Goal: Task Accomplishment & Management: Complete application form

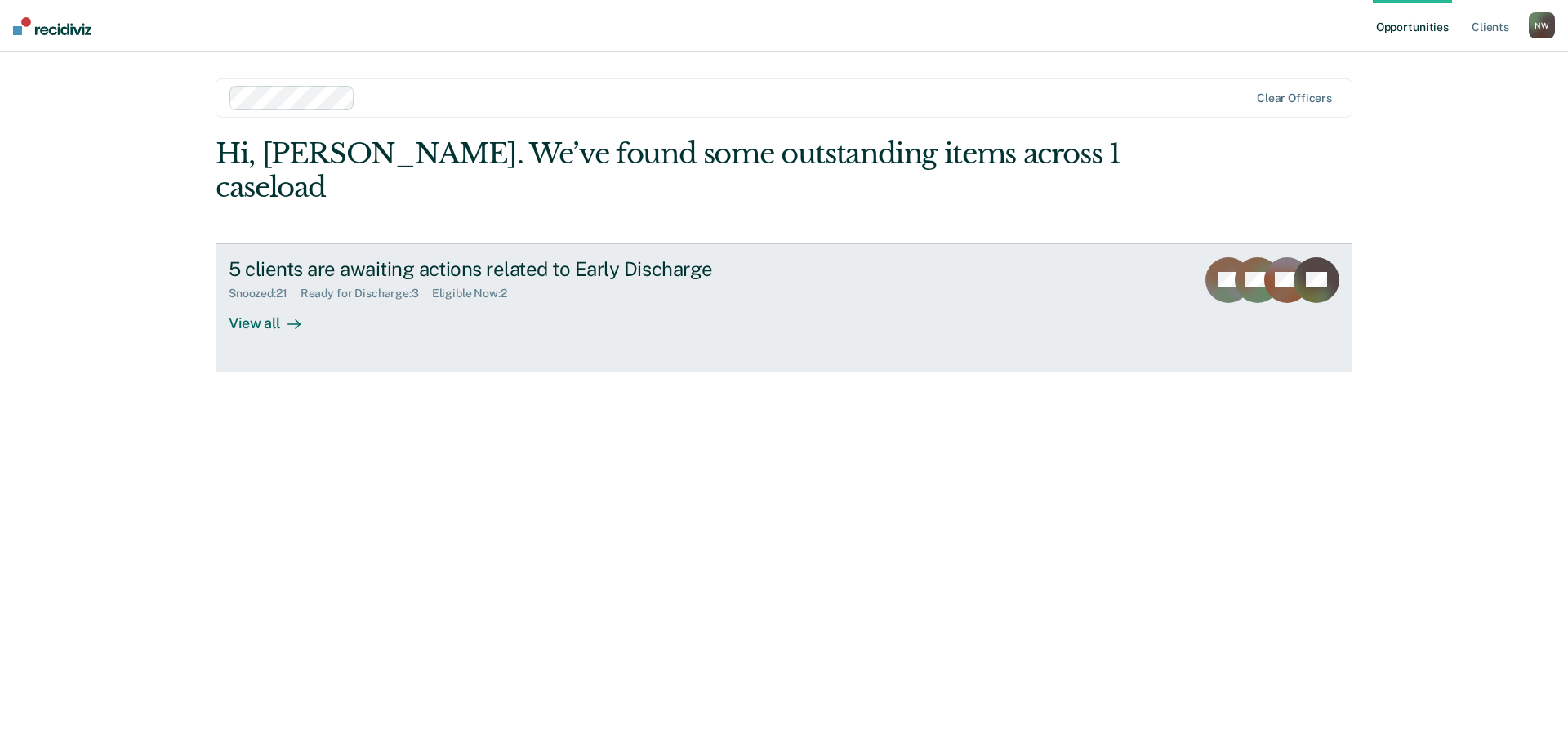
click at [274, 300] on div "View all" at bounding box center [275, 316] width 92 height 32
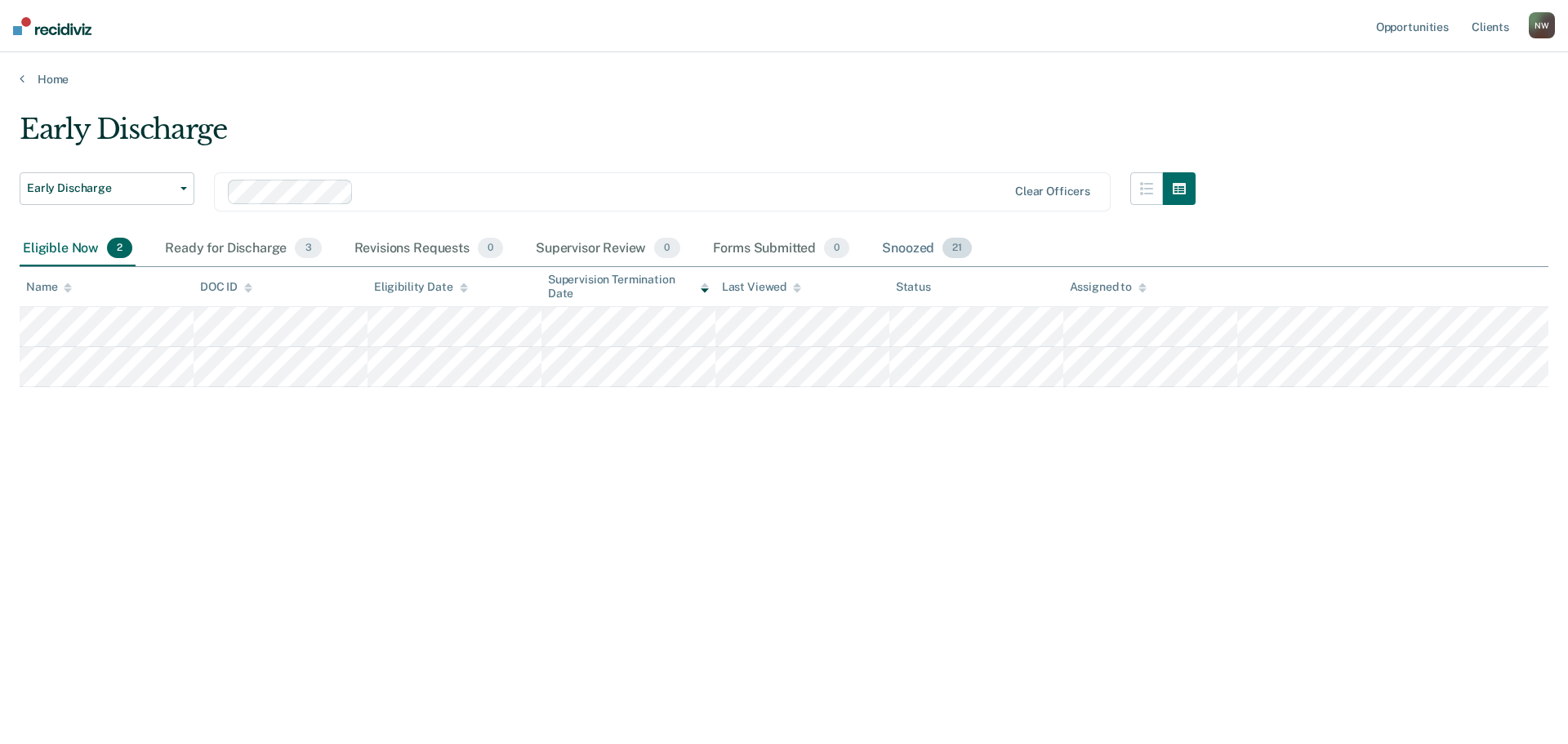
click at [913, 253] on div "Snoozed 21" at bounding box center [927, 249] width 96 height 36
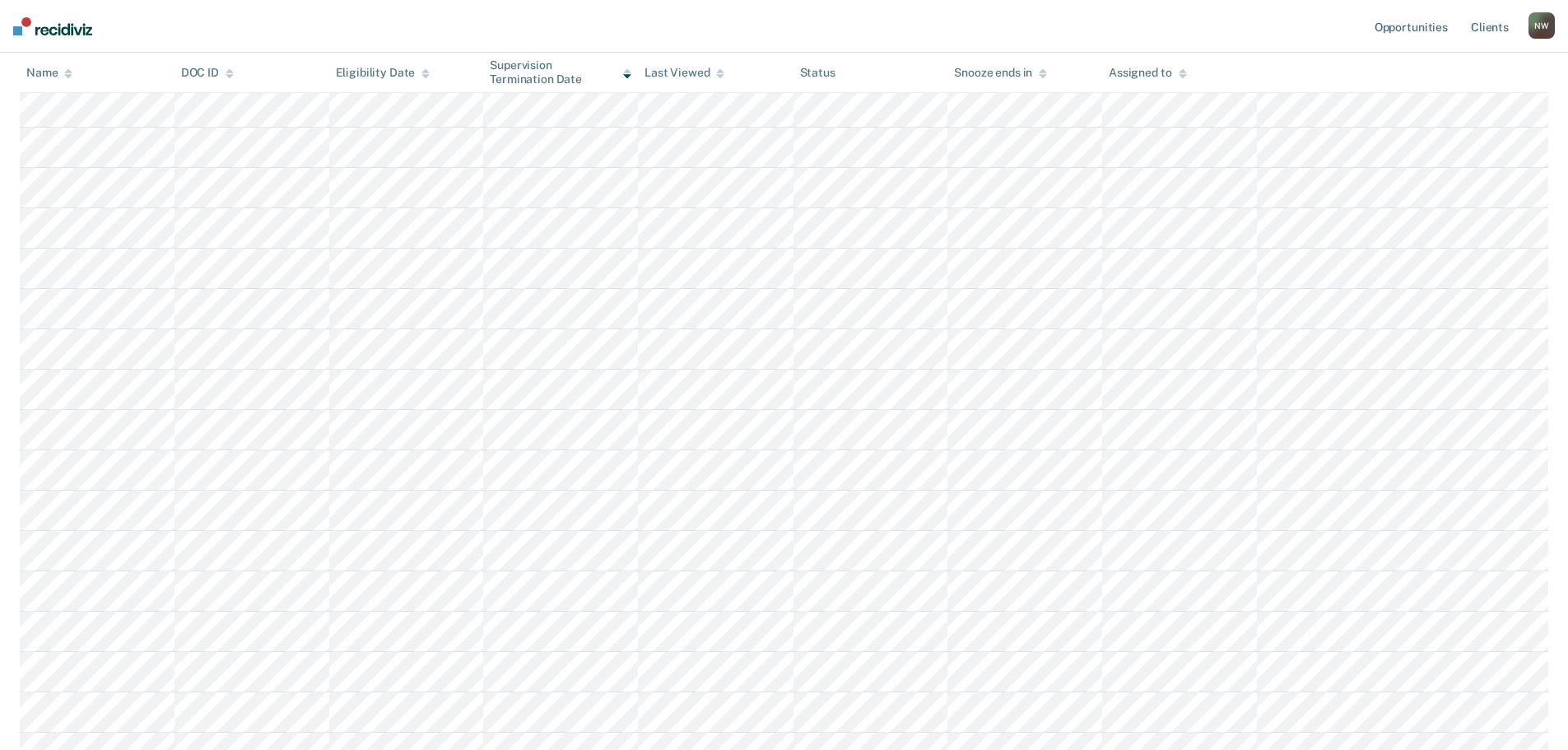
scroll to position [330, 0]
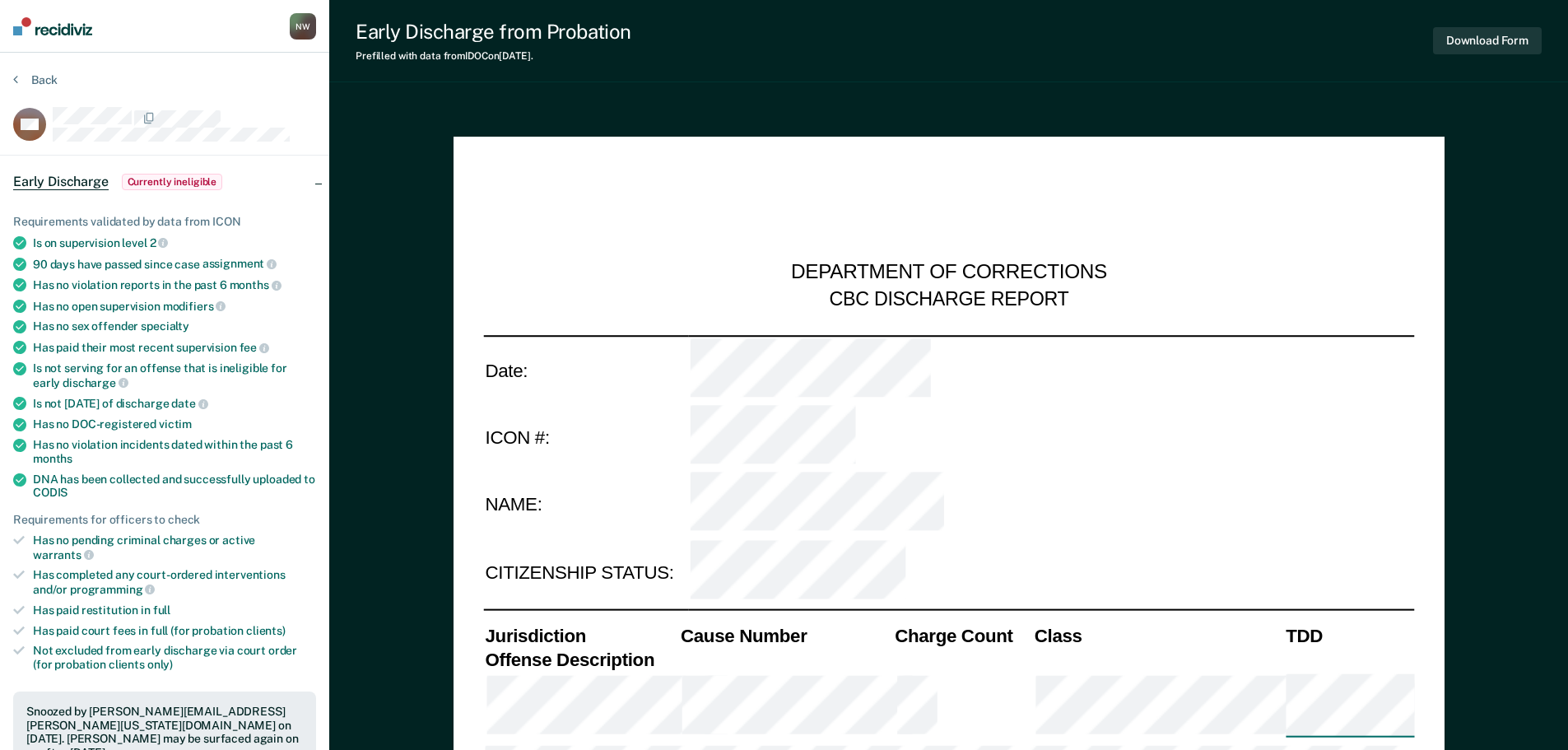
type textarea "x"
